Goal: Task Accomplishment & Management: Use online tool/utility

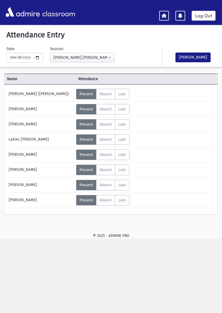
click at [195, 59] on button "[PERSON_NAME]" at bounding box center [193, 58] width 35 height 10
click at [168, 14] on link at bounding box center [164, 16] width 10 height 10
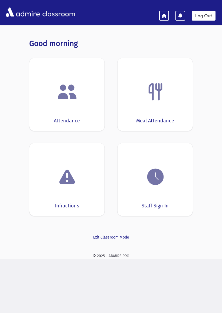
click at [164, 181] on img at bounding box center [155, 177] width 21 height 21
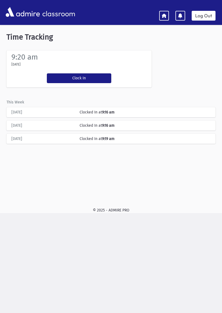
click at [86, 77] on button "Clock In" at bounding box center [79, 78] width 65 height 10
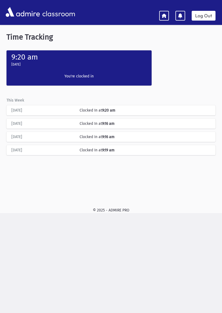
click at [164, 14] on icon at bounding box center [164, 15] width 5 height 5
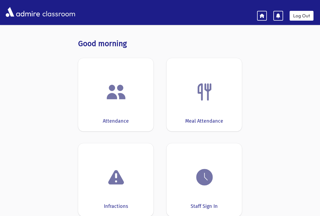
click at [105, 204] on div "Infractions" at bounding box center [116, 206] width 24 height 7
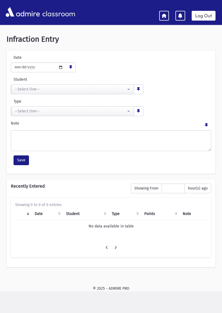
click at [221, 239] on div "**********" at bounding box center [111, 153] width 222 height 251
